Goal: Task Accomplishment & Management: Manage account settings

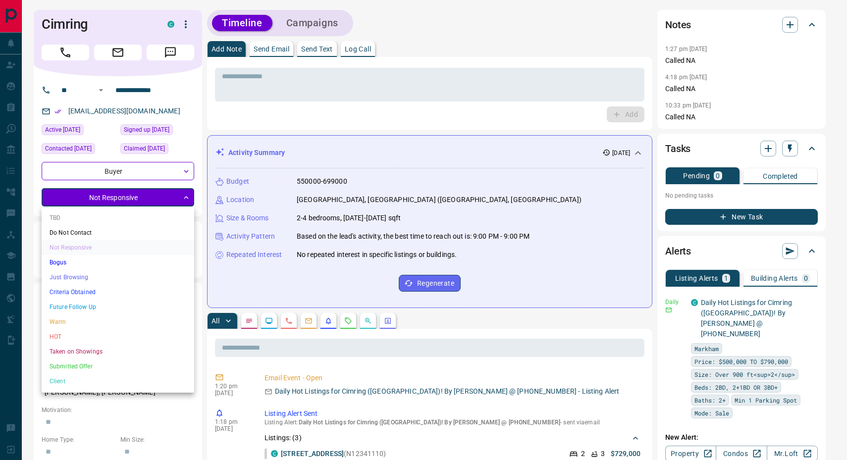
drag, startPoint x: 178, startPoint y: 211, endPoint x: 176, endPoint y: 233, distance: 21.9
drag, startPoint x: 176, startPoint y: 233, endPoint x: 475, endPoint y: 123, distance: 319.1
click at [478, 123] on div at bounding box center [423, 230] width 847 height 460
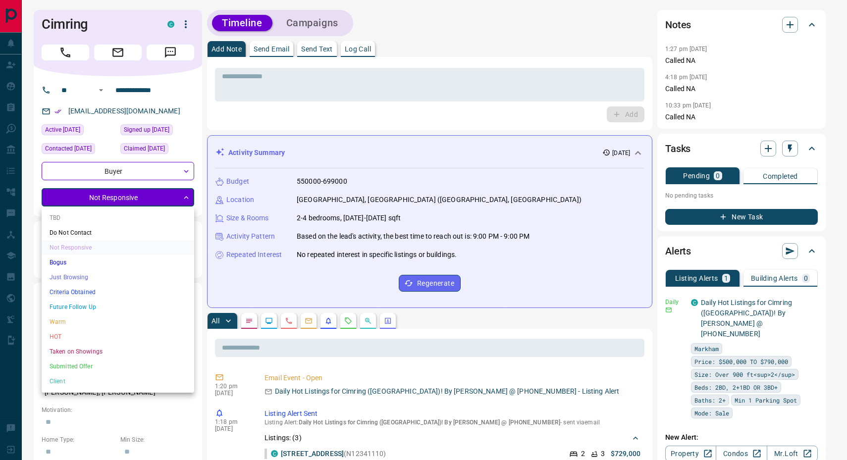
click at [107, 235] on li "Do Not Contact" at bounding box center [118, 232] width 153 height 15
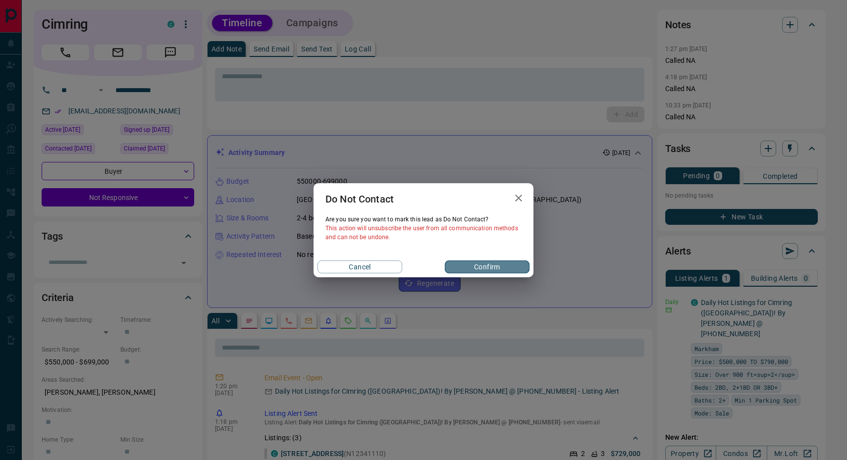
click at [477, 264] on button "Confirm" at bounding box center [487, 266] width 85 height 13
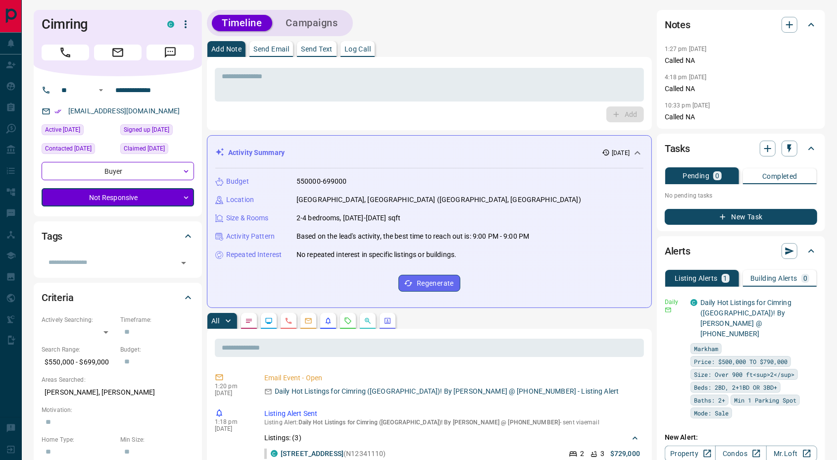
type input "*"
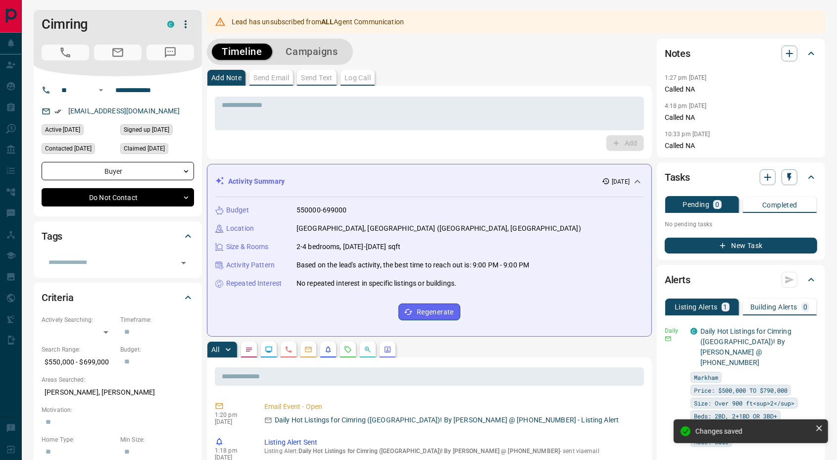
scroll to position [62, 0]
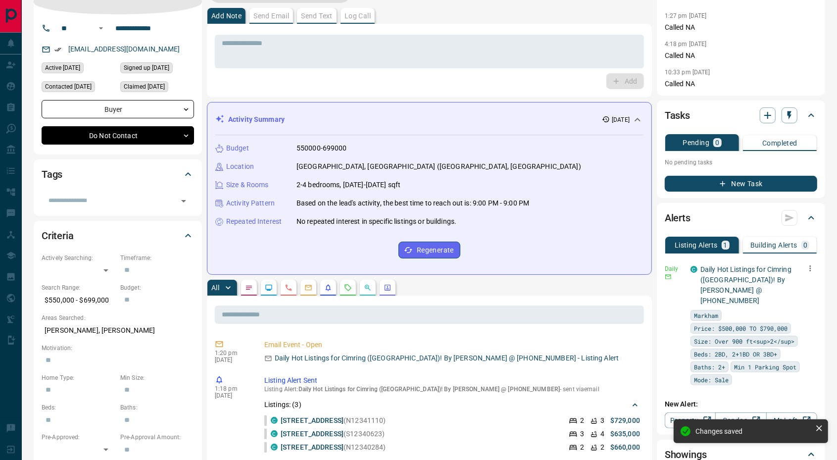
click at [811, 264] on icon "button" at bounding box center [810, 268] width 9 height 9
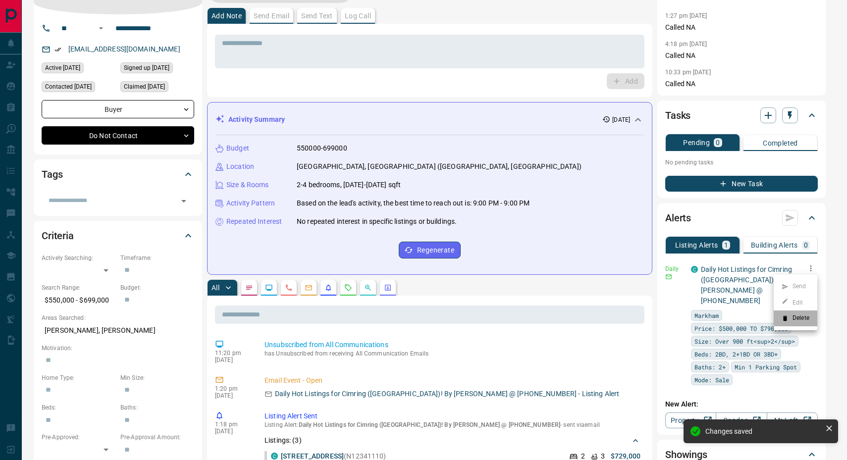
click at [797, 317] on li "Delete" at bounding box center [795, 318] width 44 height 16
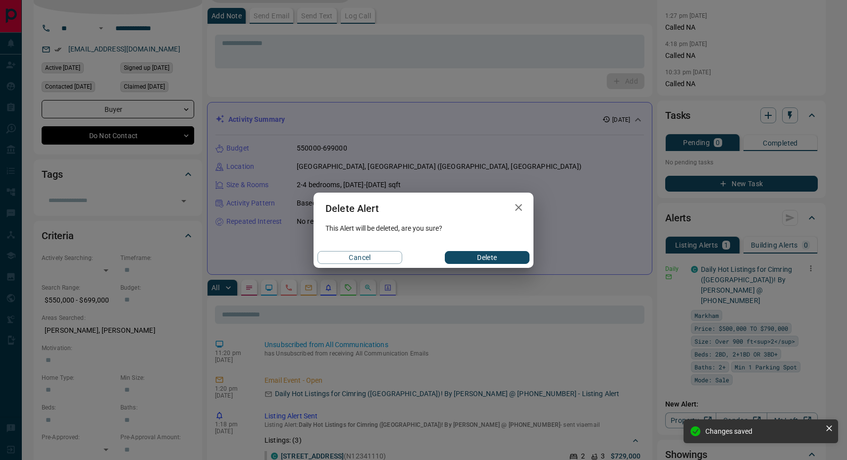
click at [486, 257] on button "Delete" at bounding box center [487, 257] width 85 height 13
